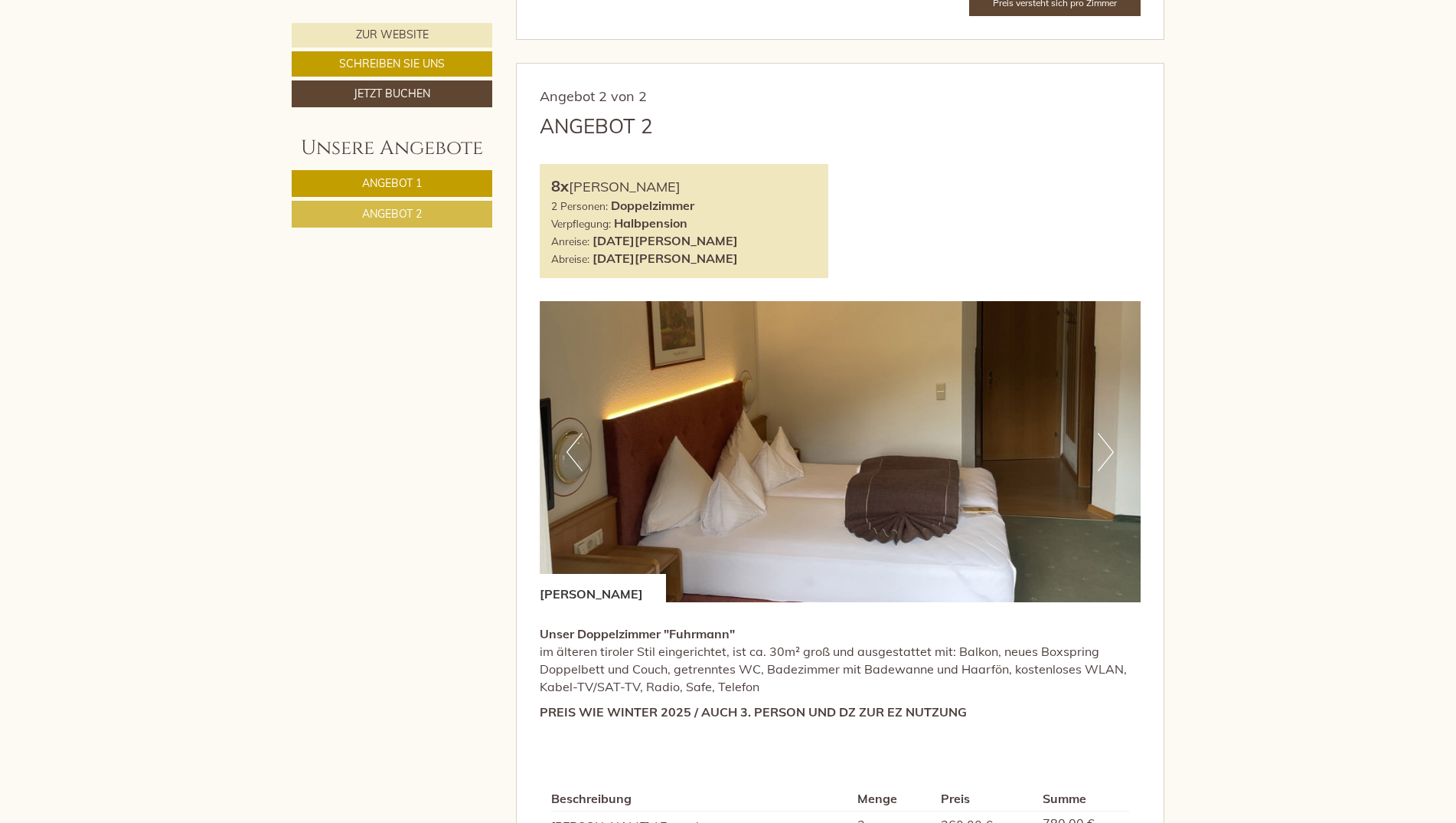
scroll to position [2144, 0]
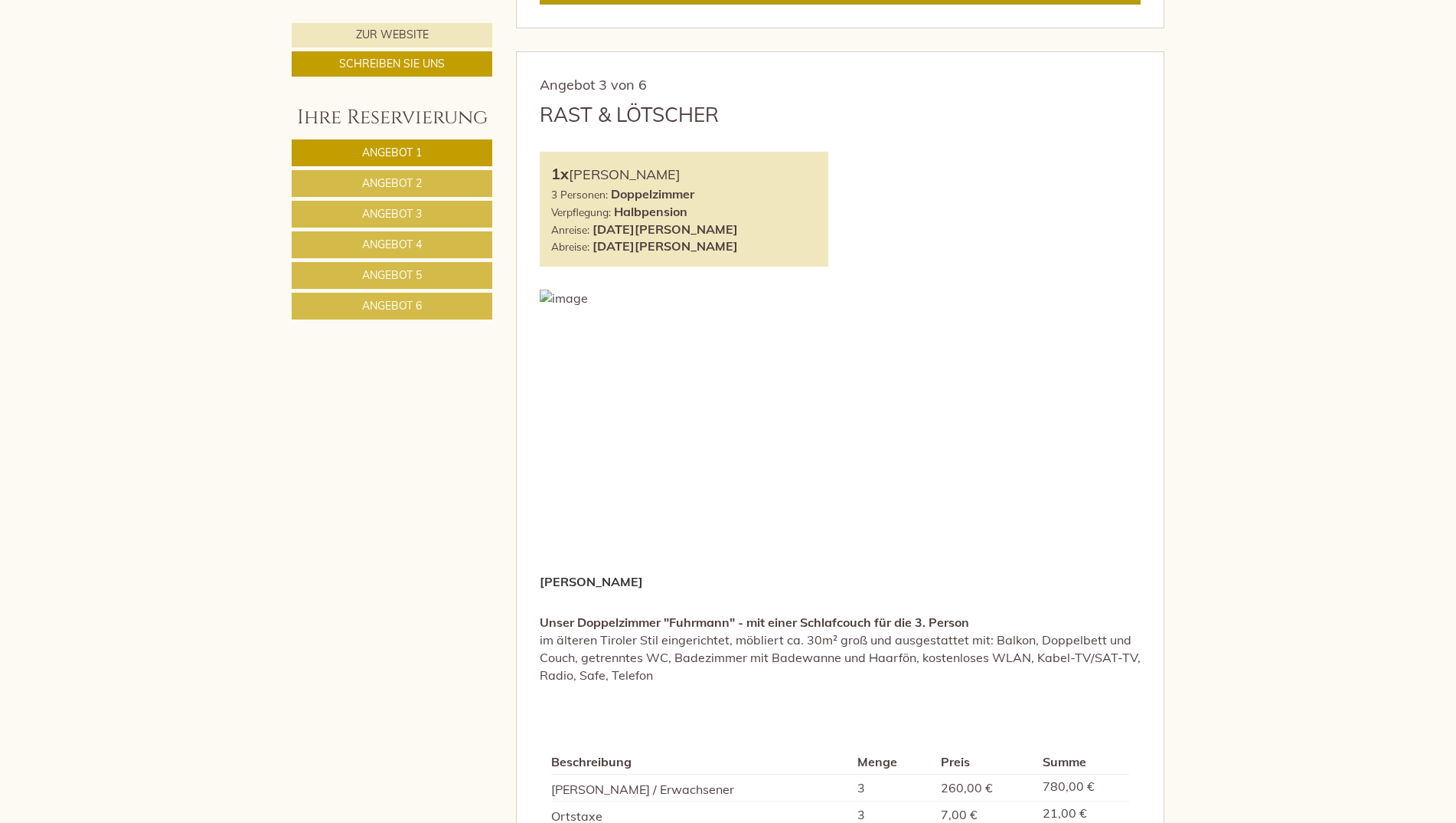
scroll to position [2862, 0]
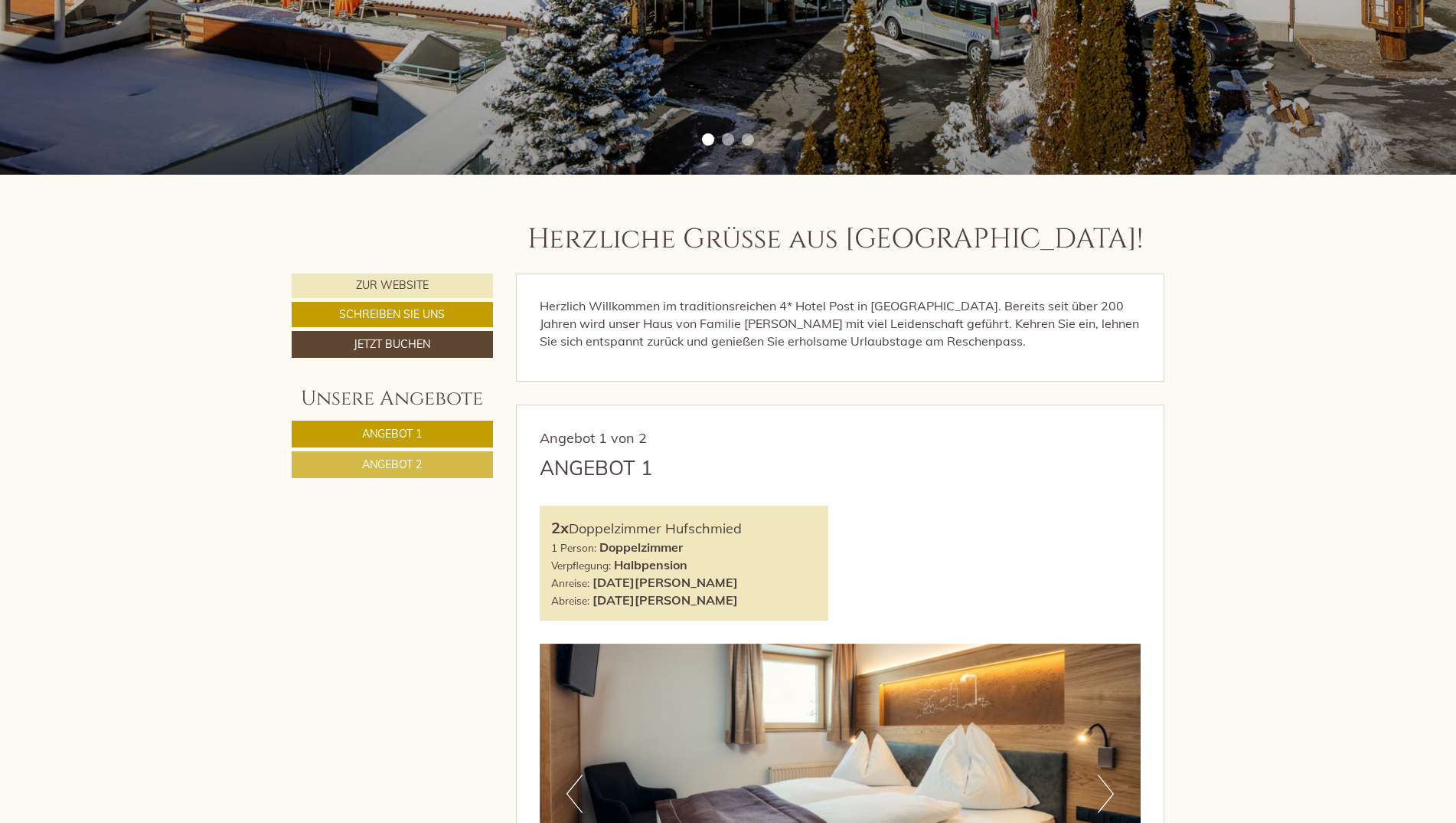
scroll to position [536, 0]
